Goal: Transaction & Acquisition: Purchase product/service

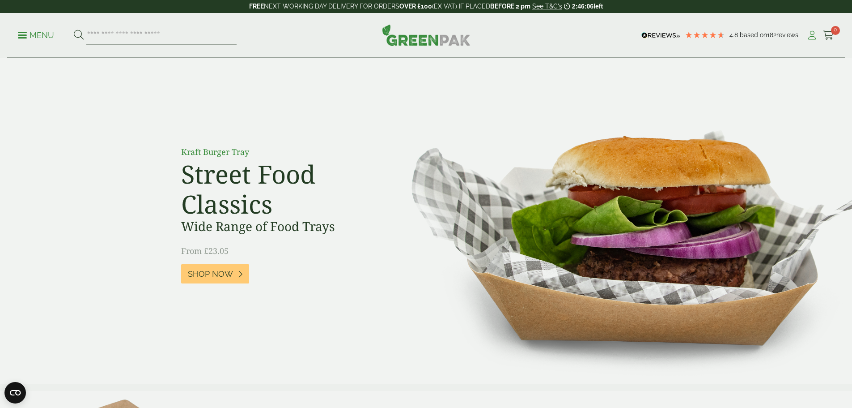
click at [808, 39] on icon at bounding box center [812, 35] width 11 height 9
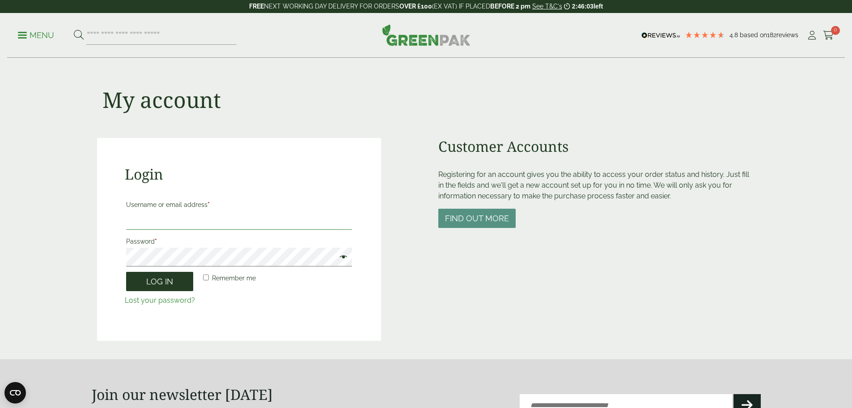
type input "**********"
click at [172, 279] on button "Log in" at bounding box center [159, 281] width 67 height 19
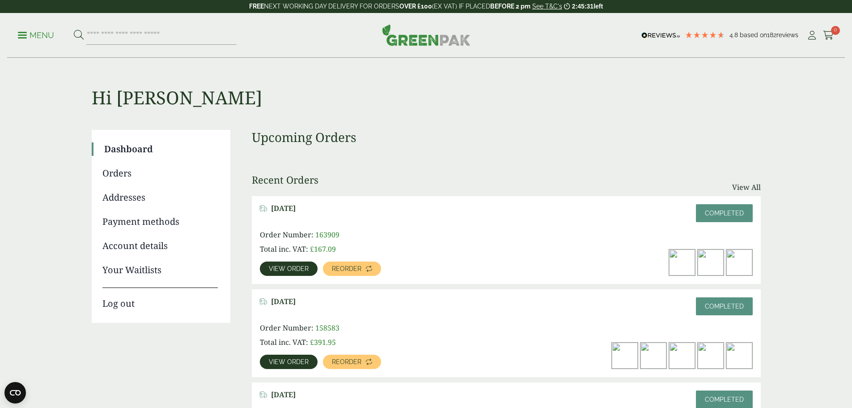
click at [512, 122] on circle "Close dialog" at bounding box center [515, 118] width 15 height 15
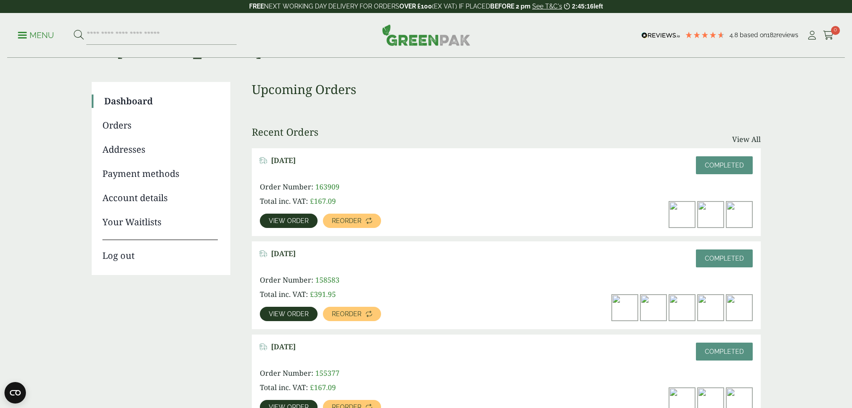
scroll to position [89, 0]
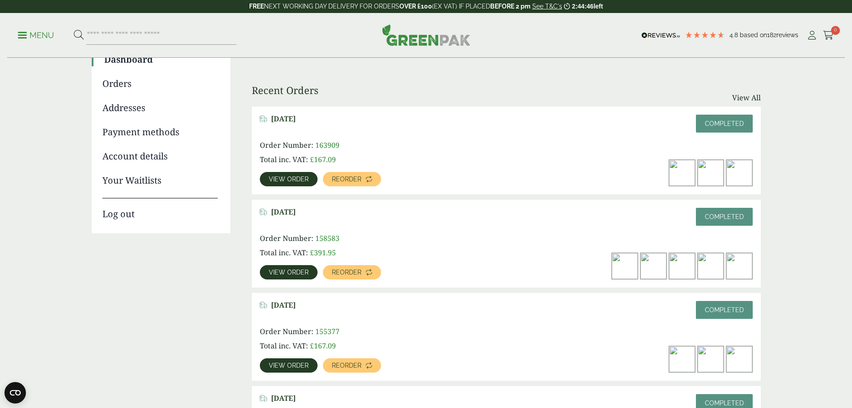
click at [405, 200] on div "Upcoming Orders Recent Orders View All July 25, 2025 Completed Order Number: 16…" at bounding box center [506, 256] width 509 height 433
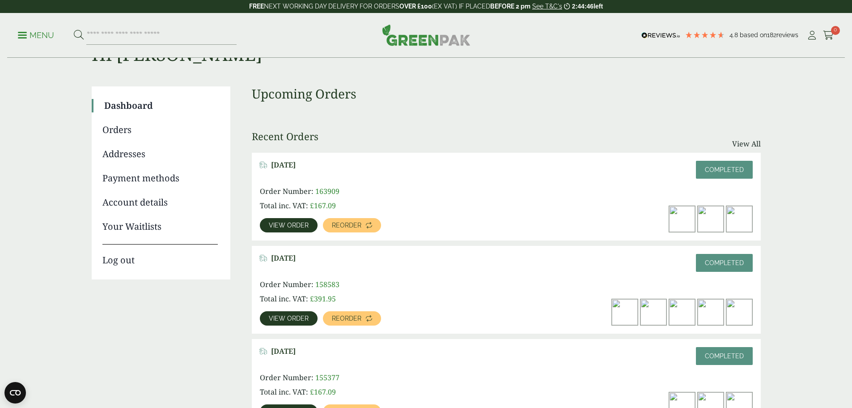
scroll to position [0, 0]
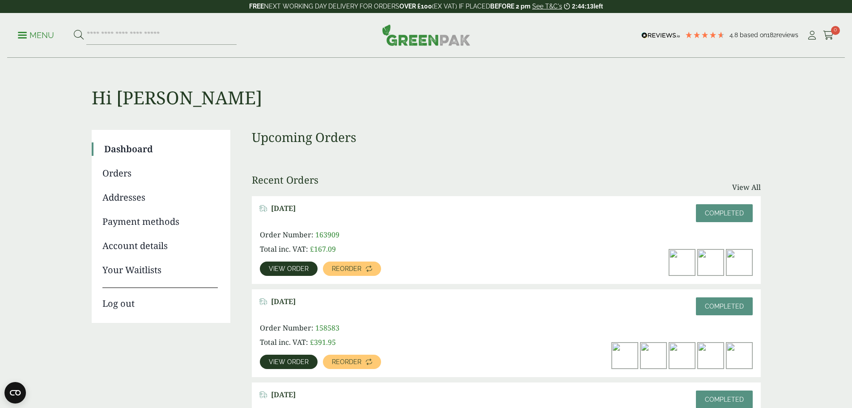
click at [309, 265] on span "View order" at bounding box center [289, 268] width 40 height 6
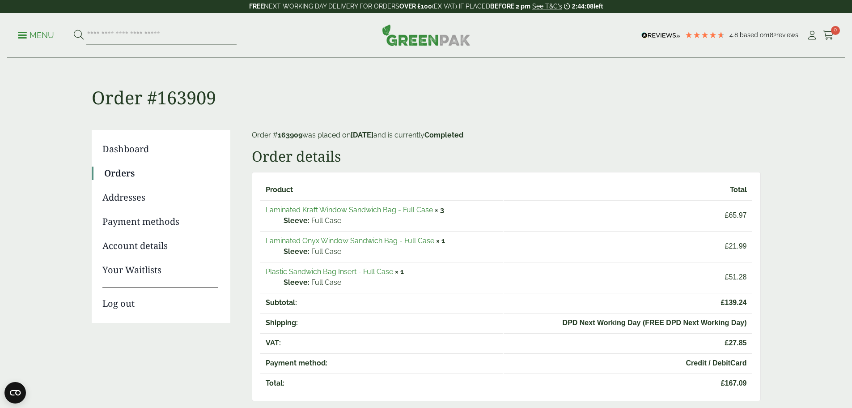
click at [128, 169] on link "Orders" at bounding box center [161, 172] width 114 height 13
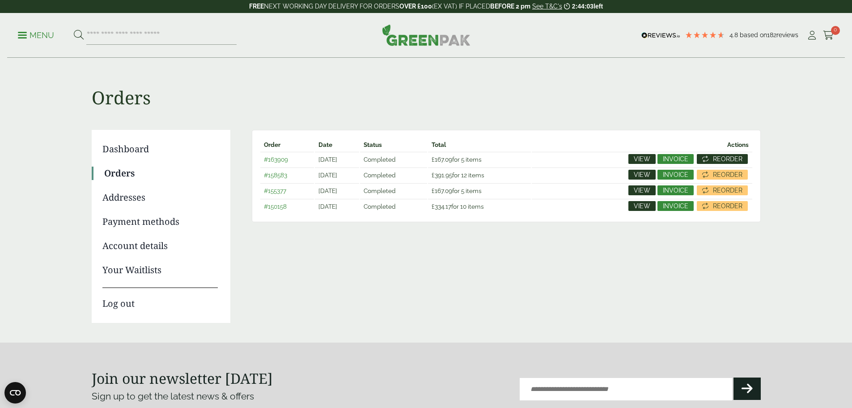
click at [719, 157] on span "Reorder" at bounding box center [728, 159] width 30 height 6
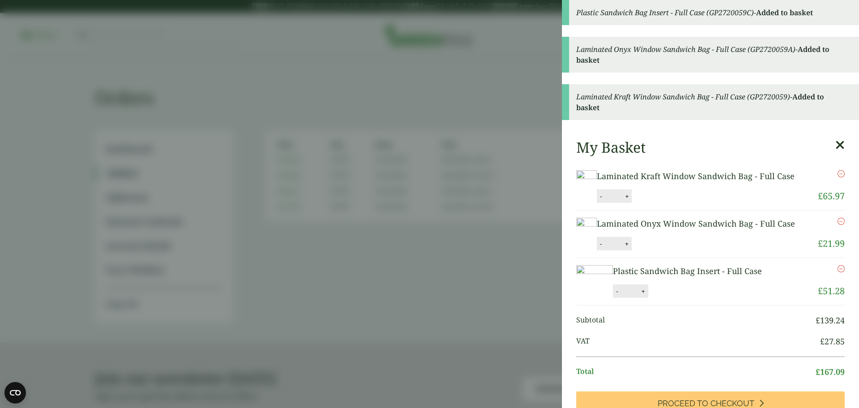
click at [631, 200] on button "+" at bounding box center [626, 196] width 9 height 8
type input "*"
click at [604, 247] on button "-" at bounding box center [600, 244] width 7 height 8
type input "*"
click at [678, 203] on button "Update" at bounding box center [655, 196] width 45 height 13
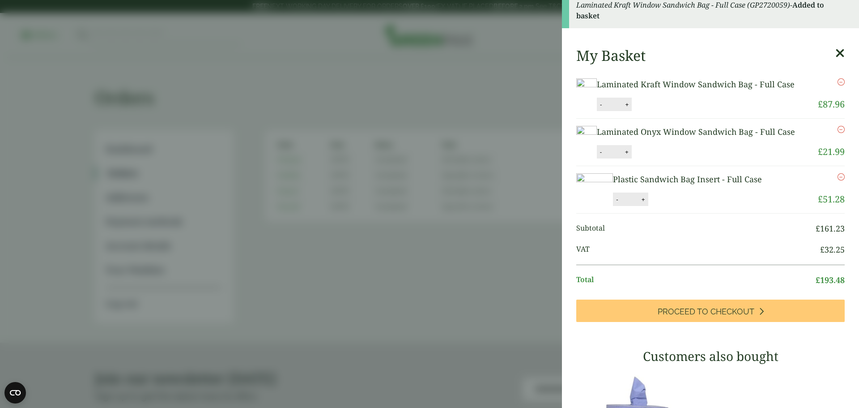
scroll to position [134, 0]
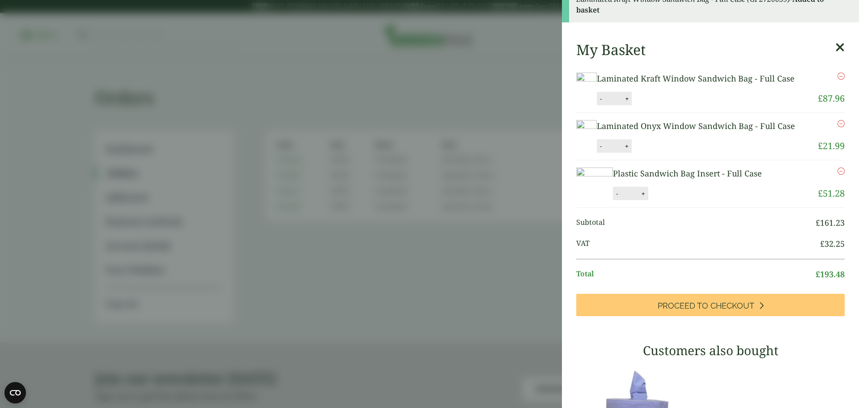
click at [604, 150] on button "-" at bounding box center [600, 146] width 7 height 8
click at [710, 181] on ul "Laminated Kraft Window Sandwich Bag - Full Case Laminated Kraft Window Sandwich…" at bounding box center [710, 136] width 268 height 142
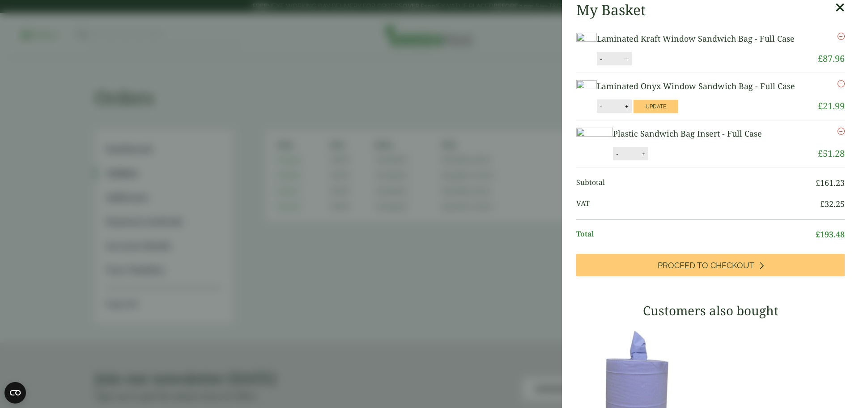
scroll to position [33, 0]
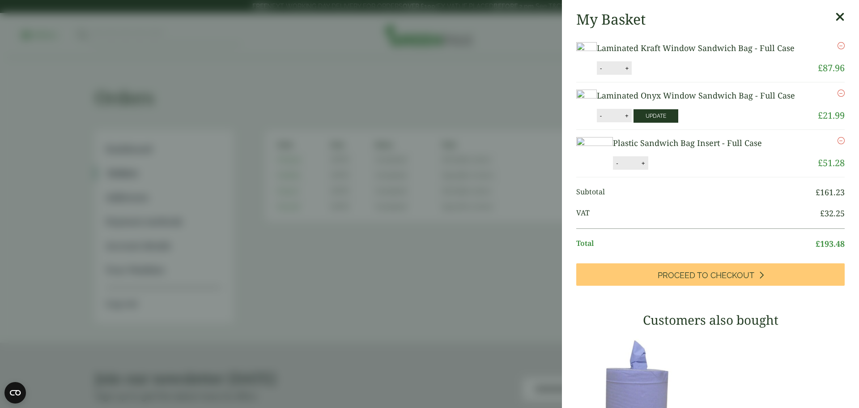
click at [678, 123] on button "Update" at bounding box center [655, 115] width 45 height 13
type input "*"
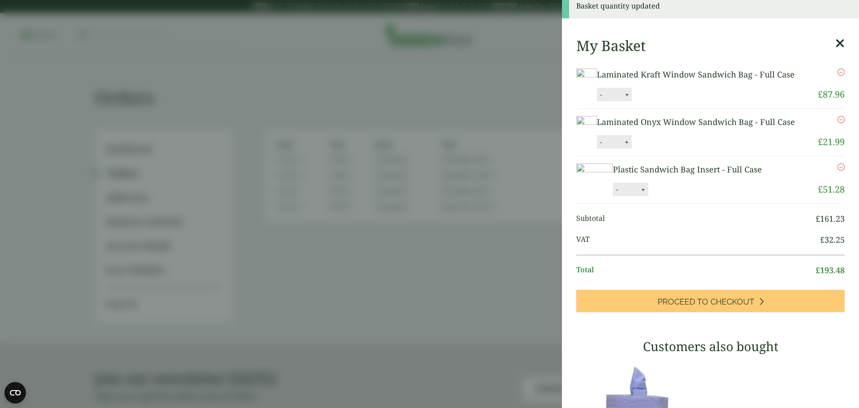
scroll to position [0, 0]
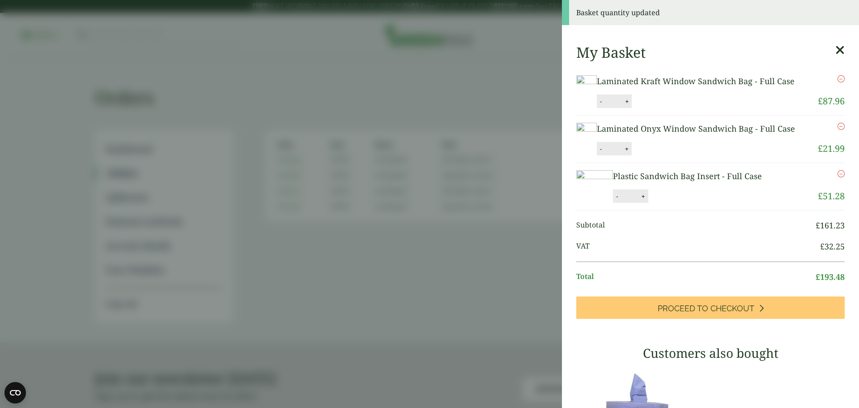
click at [837, 130] on icon "Remove this item" at bounding box center [840, 126] width 7 height 7
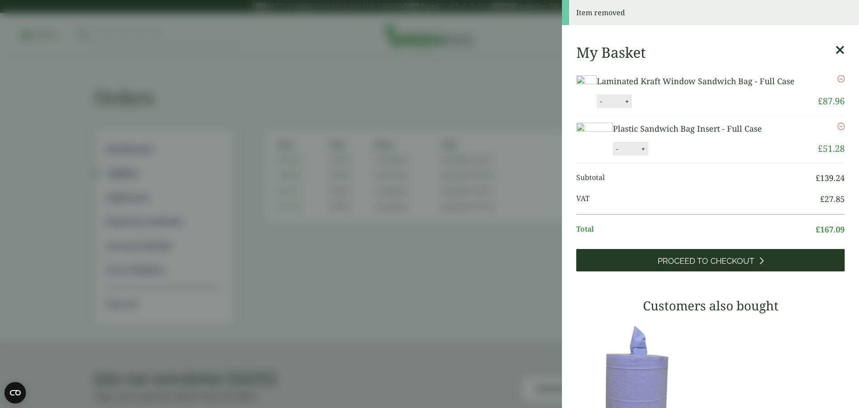
click at [701, 266] on span "Proceed to Checkout" at bounding box center [706, 261] width 97 height 10
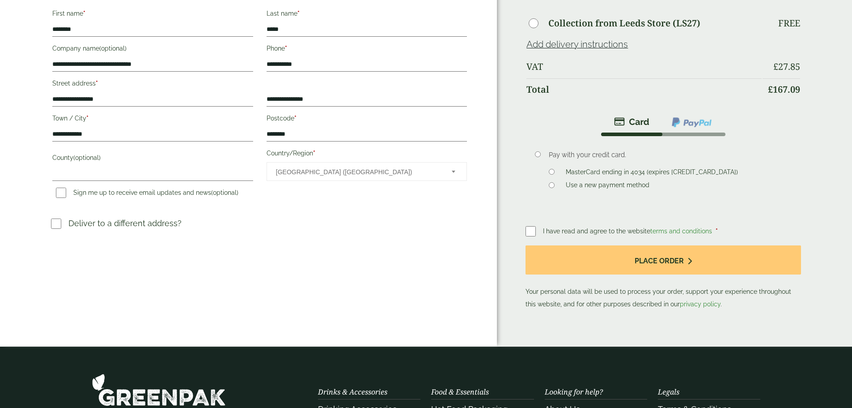
scroll to position [224, 0]
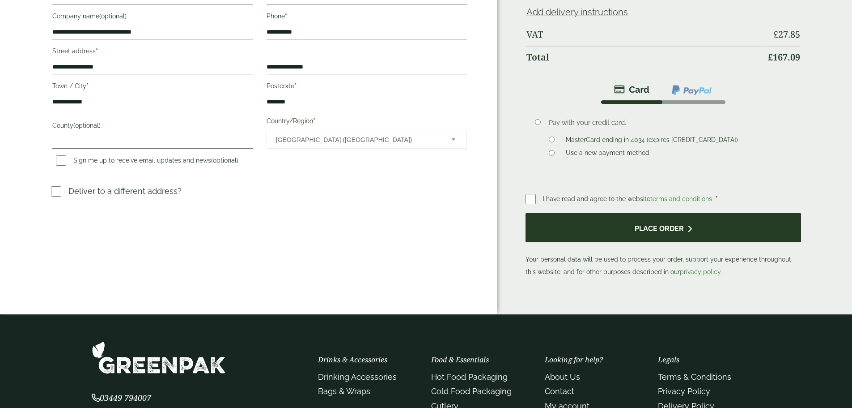
click at [656, 226] on button "Place order" at bounding box center [663, 227] width 275 height 29
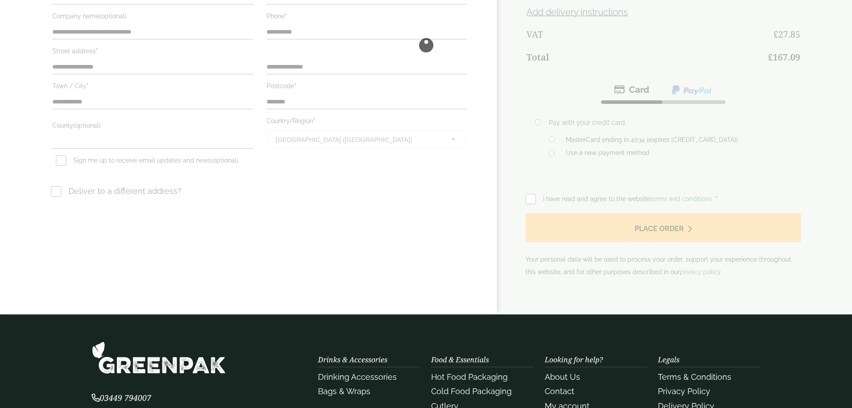
scroll to position [179, 0]
